Goal: Check status: Check status

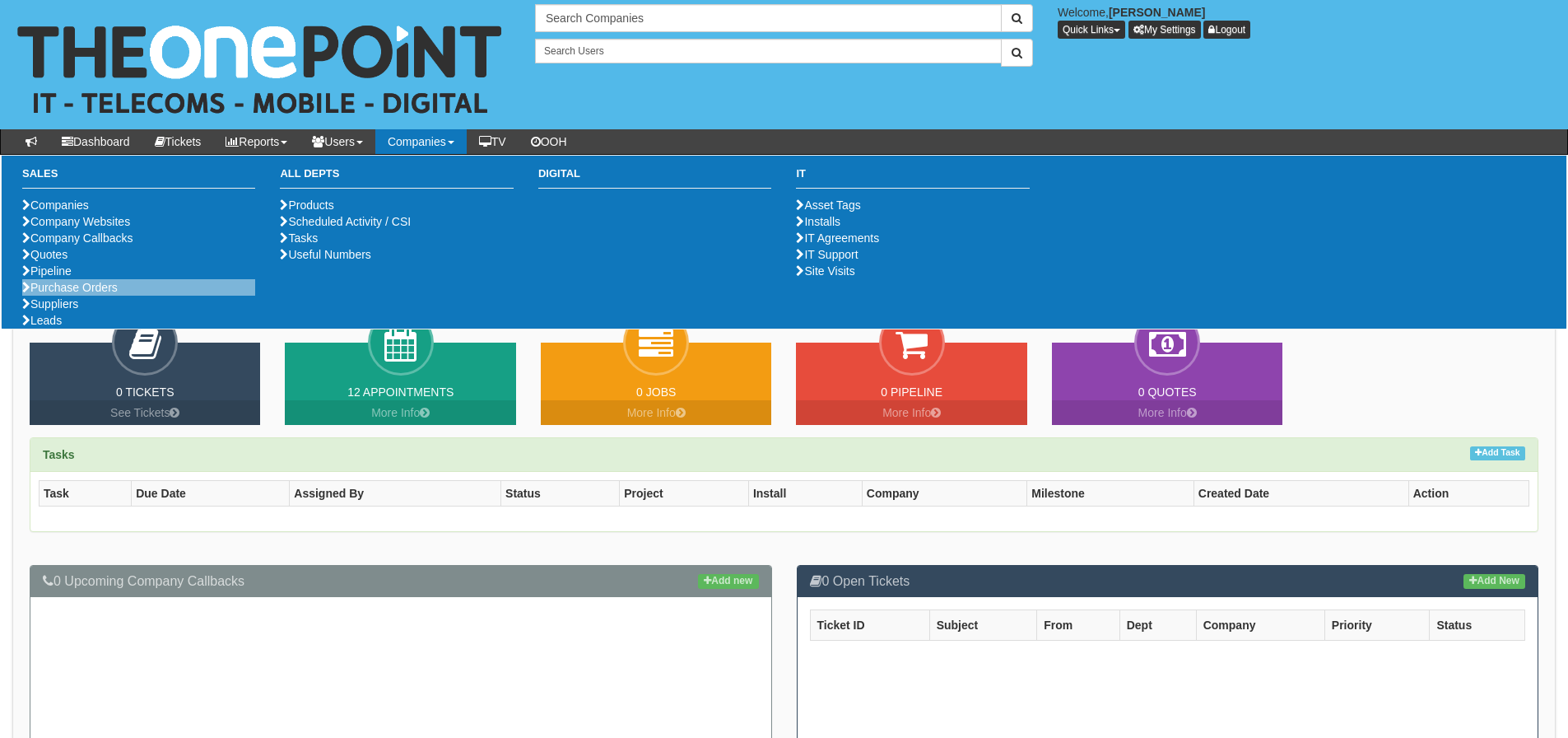
click at [80, 296] on li "Purchase Orders" at bounding box center [139, 287] width 233 height 17
click at [78, 294] on link "Purchase Orders" at bounding box center [70, 287] width 95 height 13
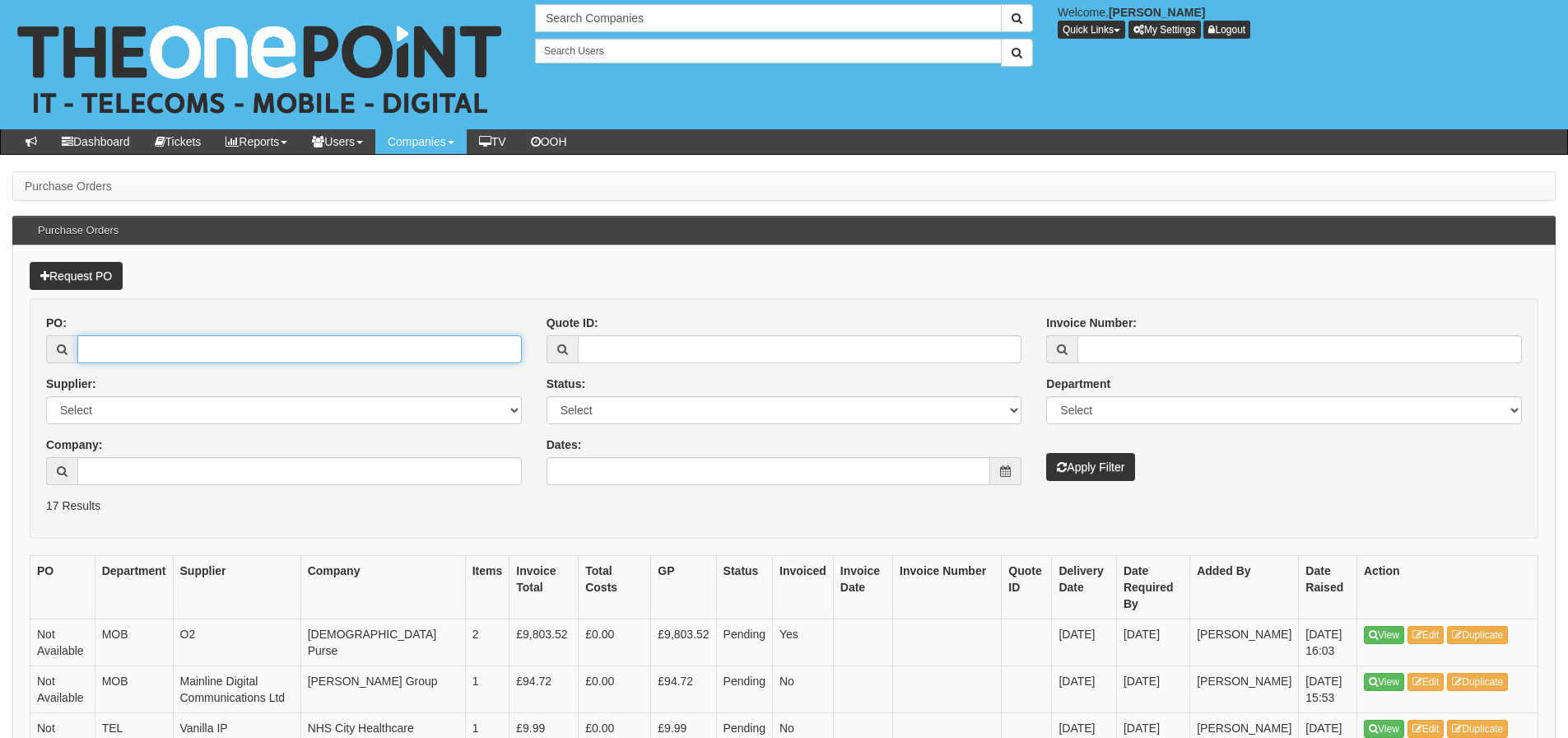
click at [154, 352] on input "PO:" at bounding box center [300, 349] width 445 height 28
type input "19591"
click at [1046, 453] on button "Apply Filter" at bounding box center [1091, 468] width 89 height 28
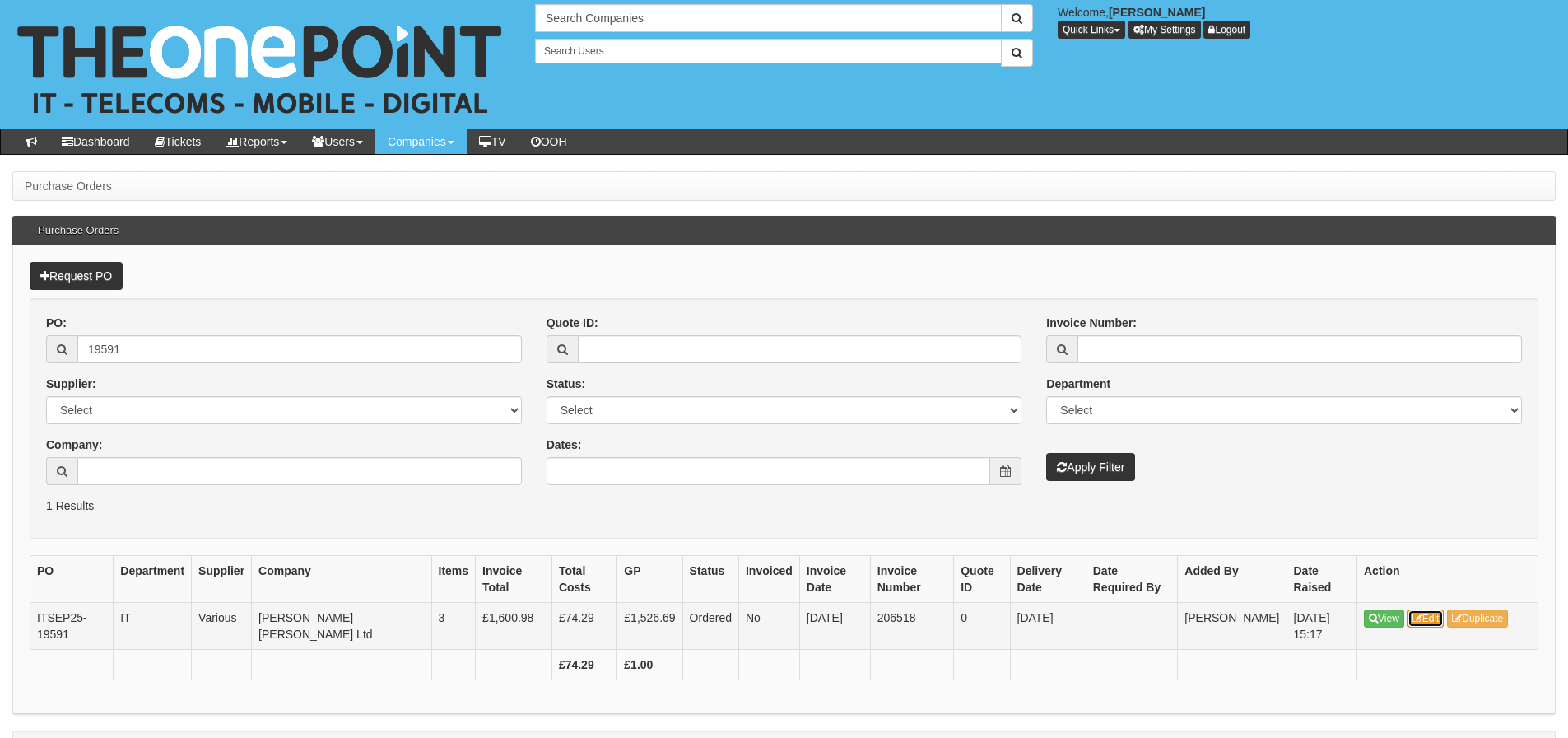
click at [1427, 619] on link "Edit" at bounding box center [1426, 619] width 37 height 18
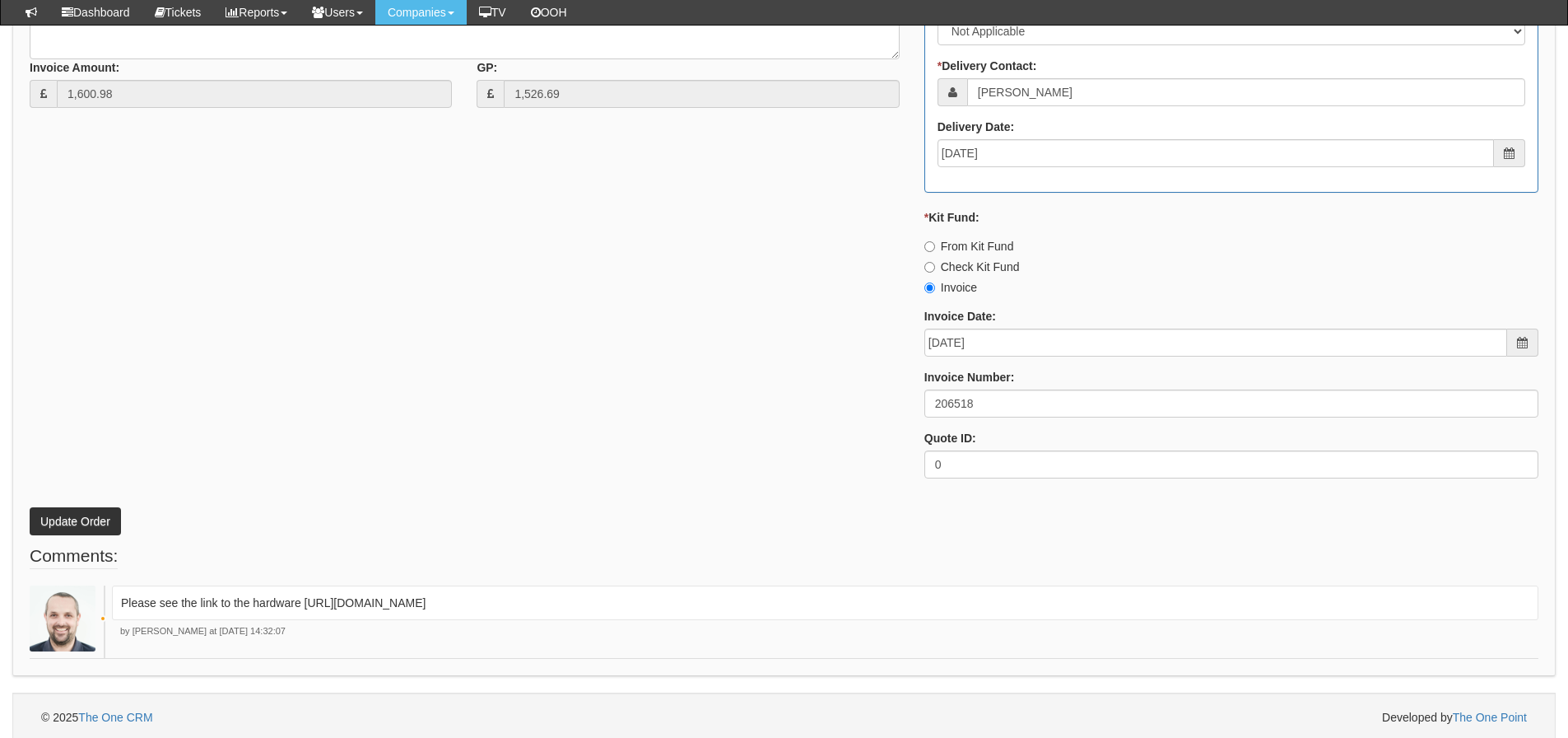
scroll to position [921, 0]
